Goal: Task Accomplishment & Management: Use online tool/utility

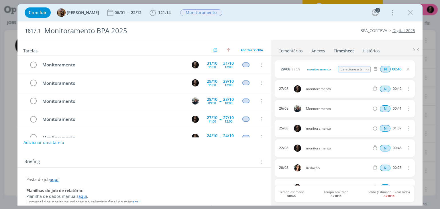
scroll to position [555, 0]
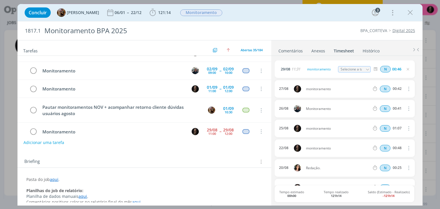
click at [409, 12] on icon "dialog" at bounding box center [409, 12] width 9 height 9
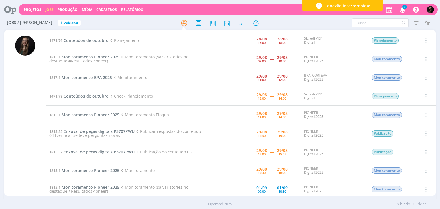
click at [99, 41] on span "Conteúdos de outubro" at bounding box center [86, 39] width 45 height 5
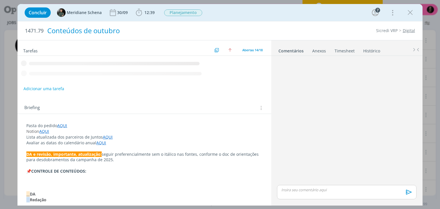
click at [150, 15] on span "12:39" at bounding box center [144, 12] width 21 height 9
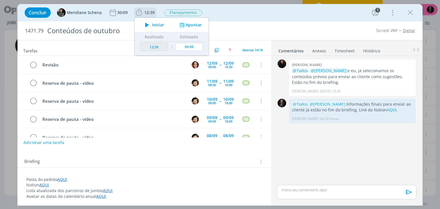
scroll to position [186, 0]
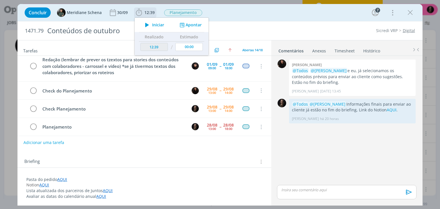
click at [147, 25] on icon "dialog" at bounding box center [147, 24] width 10 height 7
click at [276, 16] on div "Concluir Meridiane Schena [DATE] 12:39 Iniciar Apontar Data * [DATE] Horas * 00…" at bounding box center [220, 13] width 396 height 14
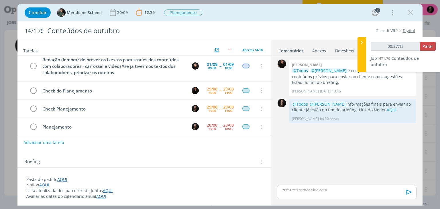
type input "00:28:15"
